Goal: Information Seeking & Learning: Check status

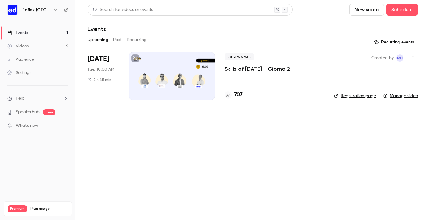
click at [119, 40] on button "Past" at bounding box center [117, 40] width 9 height 10
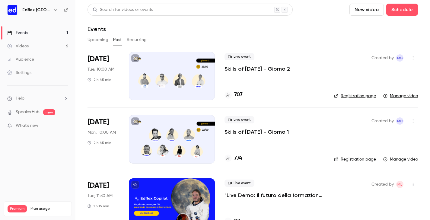
click at [171, 62] on div at bounding box center [172, 76] width 86 height 48
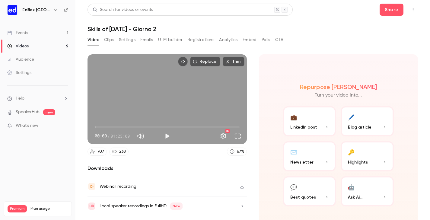
click at [79, 80] on main "Search for videos or events Share Skills of [DATE] - Giorno 2 Video Clips Setti…" at bounding box center [252, 110] width 355 height 220
click at [36, 33] on link "Events 1" at bounding box center [37, 32] width 75 height 13
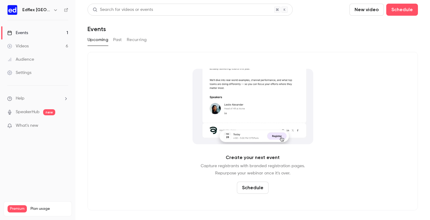
click at [33, 32] on link "Events 1" at bounding box center [37, 32] width 75 height 13
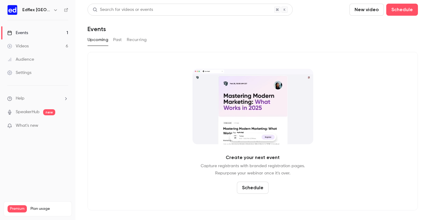
click at [119, 39] on button "Past" at bounding box center [117, 40] width 9 height 10
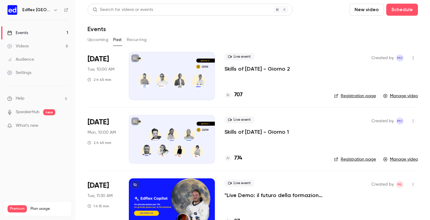
click at [95, 41] on button "Upcoming" at bounding box center [98, 40] width 21 height 10
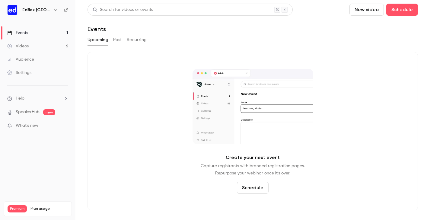
click at [116, 41] on button "Past" at bounding box center [117, 40] width 9 height 10
